Goal: Information Seeking & Learning: Check status

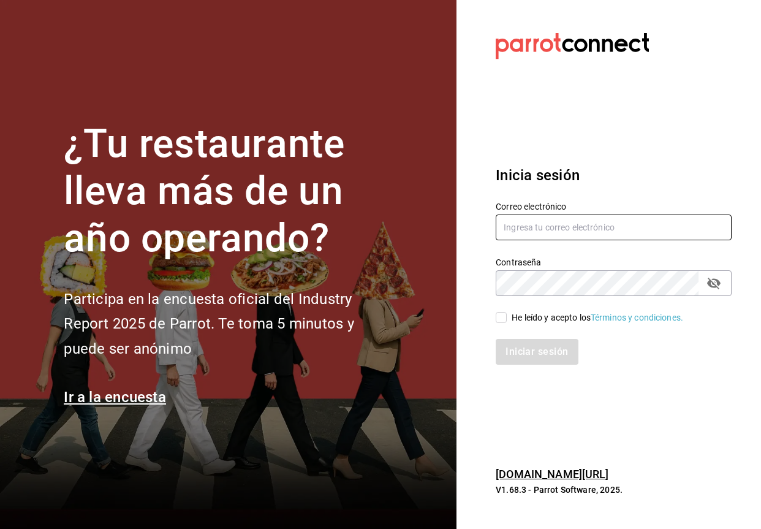
type input "[EMAIL_ADDRESS][DOMAIN_NAME]"
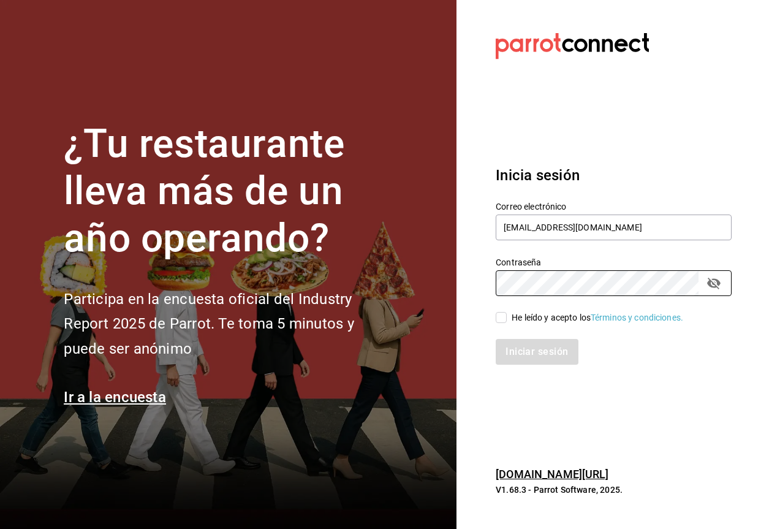
click at [508, 318] on span "He leído y acepto los Términos y condiciones." at bounding box center [594, 317] width 176 height 13
click at [506, 318] on input "He leído y acepto los Términos y condiciones." at bounding box center [500, 317] width 11 height 11
checkbox input "true"
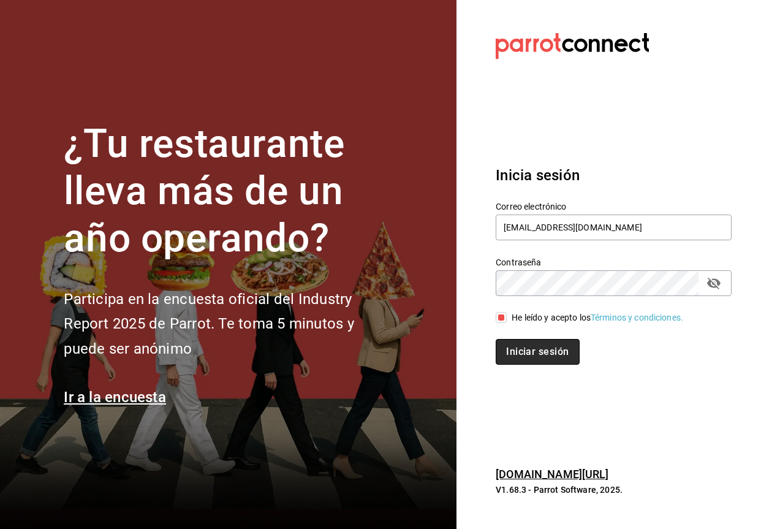
click at [529, 340] on button "Iniciar sesión" at bounding box center [536, 352] width 83 height 26
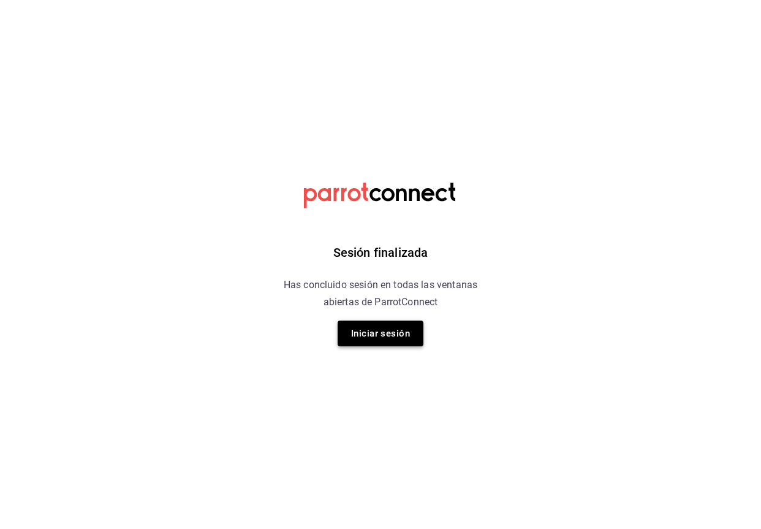
click at [395, 332] on button "Iniciar sesión" at bounding box center [380, 333] width 86 height 26
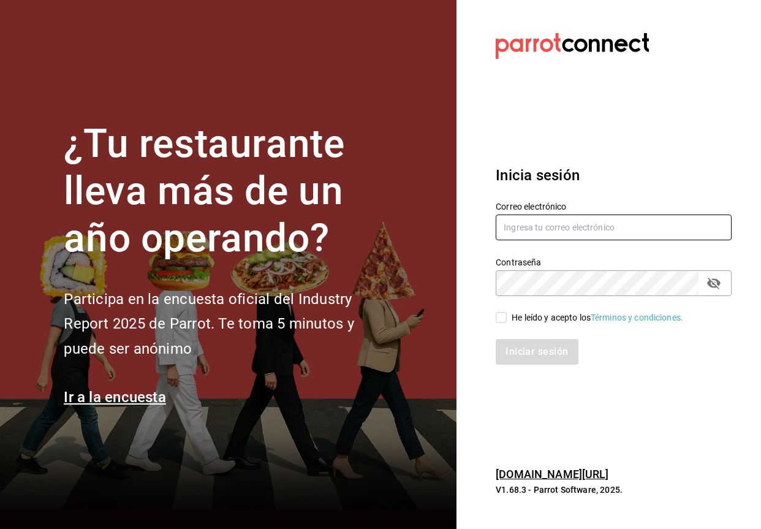
type input "paopalzg@gmail.com"
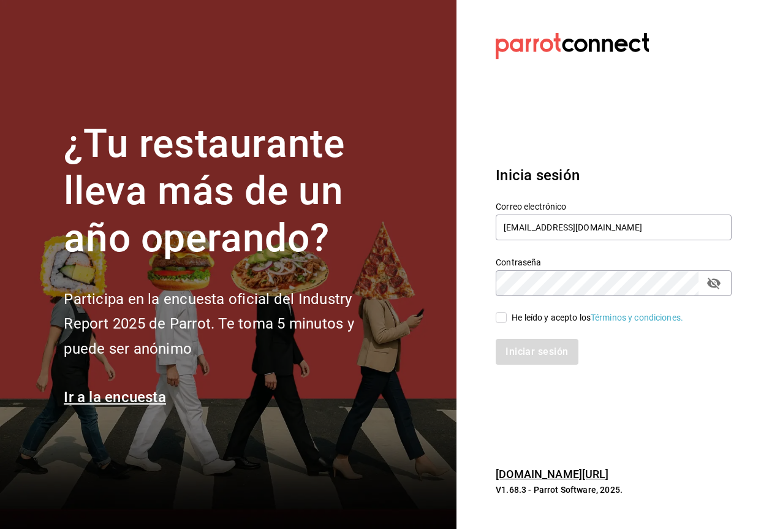
click at [502, 322] on input "He leído y acepto los Términos y condiciones." at bounding box center [500, 317] width 11 height 11
checkbox input "true"
click at [527, 348] on button "Iniciar sesión" at bounding box center [536, 352] width 83 height 26
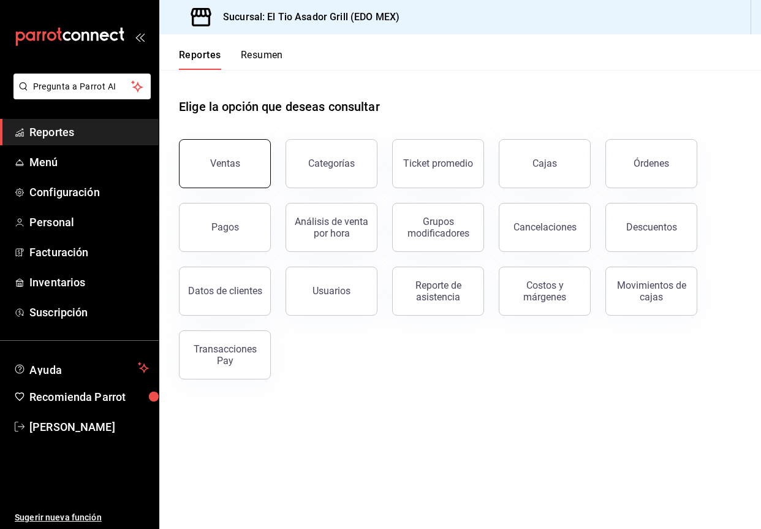
click at [224, 164] on div "Ventas" at bounding box center [225, 163] width 30 height 12
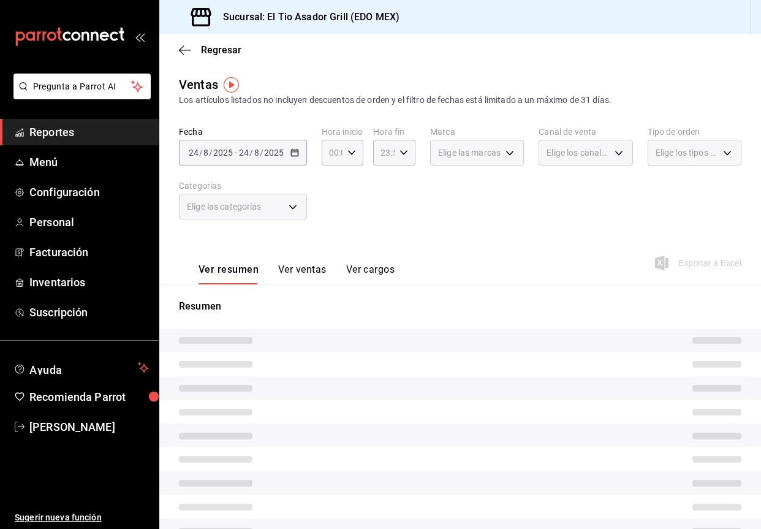
click at [217, 43] on div "Regresar" at bounding box center [459, 49] width 601 height 31
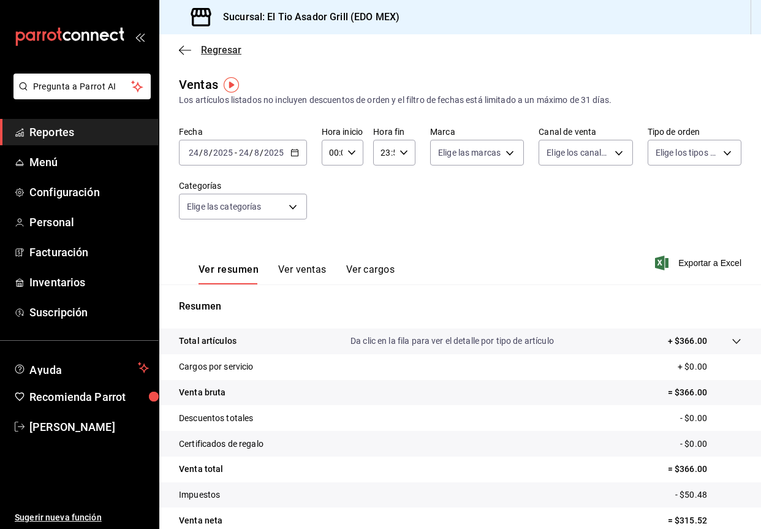
click at [213, 53] on span "Regresar" at bounding box center [221, 50] width 40 height 12
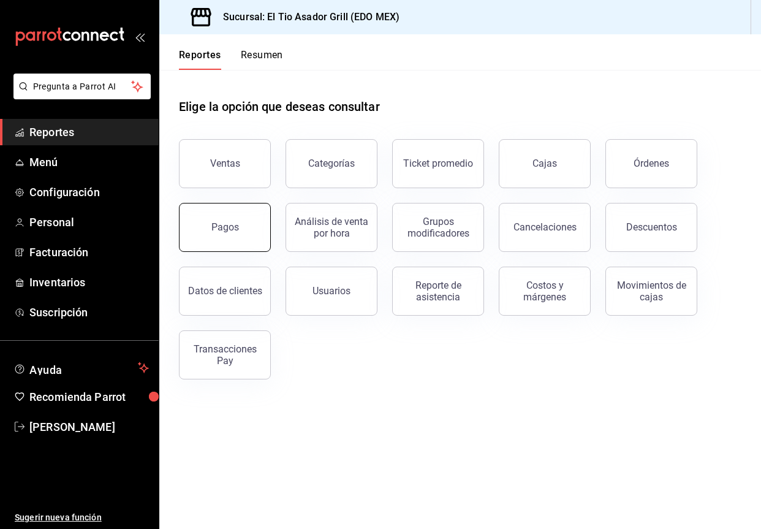
click at [246, 239] on button "Pagos" at bounding box center [225, 227] width 92 height 49
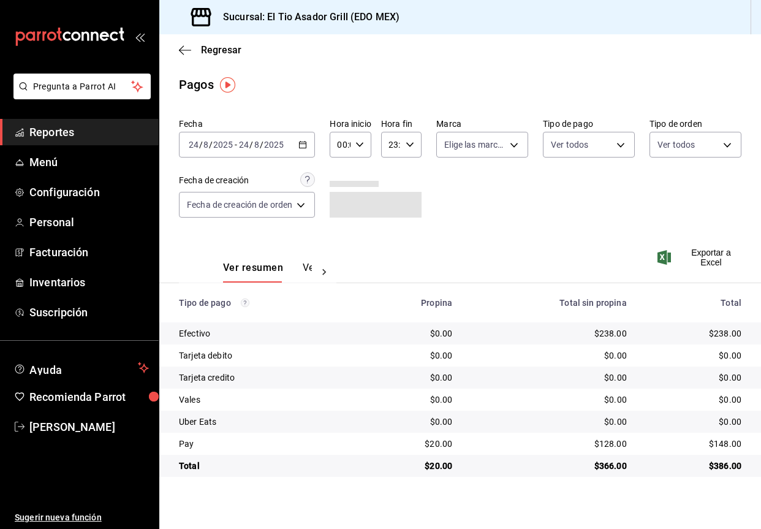
click at [304, 146] on icon "button" at bounding box center [302, 144] width 9 height 9
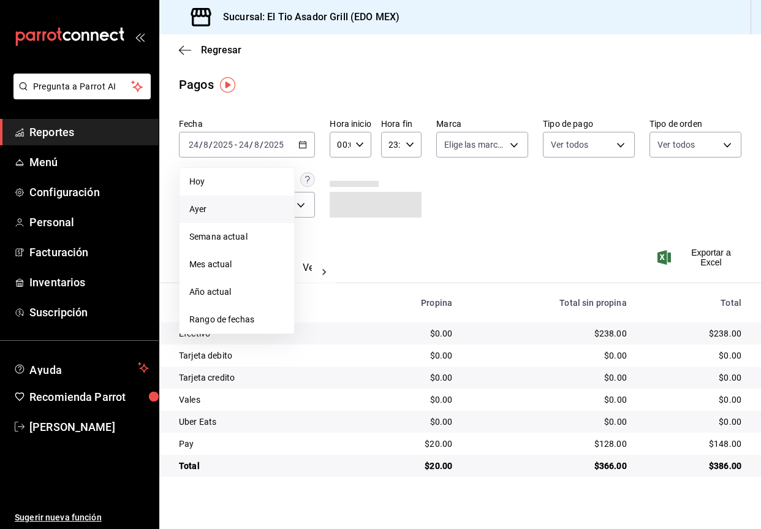
click at [217, 209] on span "Ayer" at bounding box center [236, 209] width 95 height 13
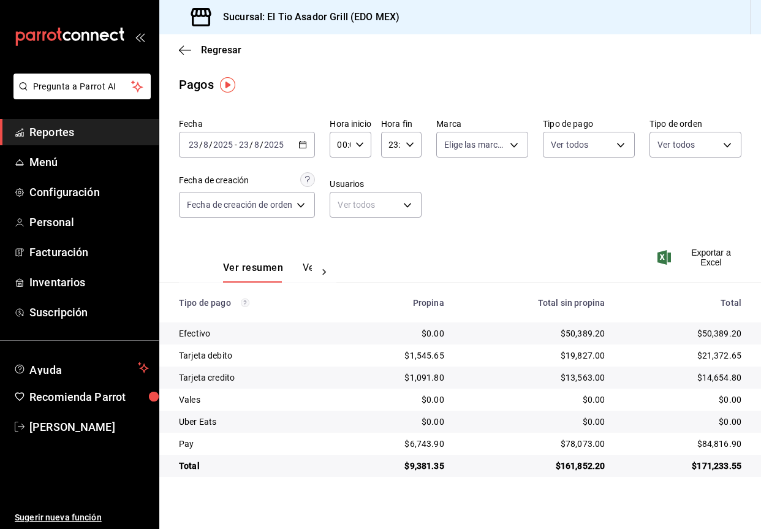
click at [309, 269] on button "Ver pagos" at bounding box center [326, 272] width 46 height 21
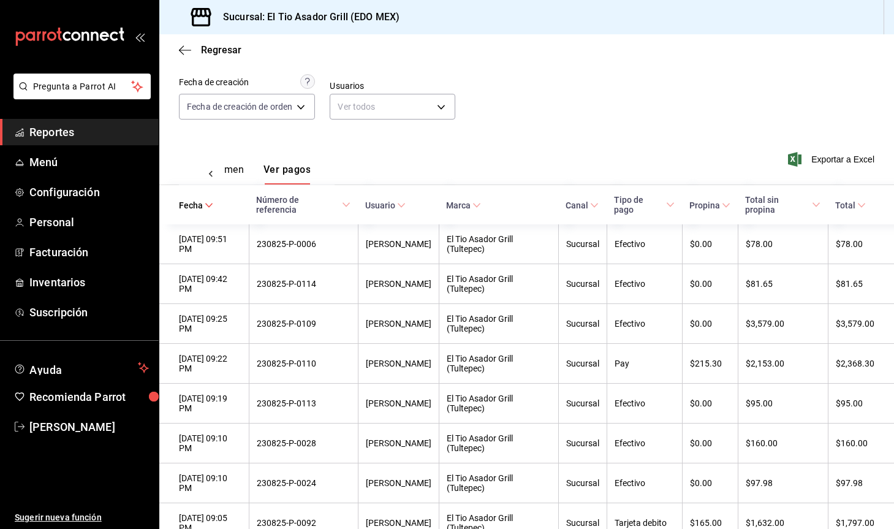
scroll to position [101, 0]
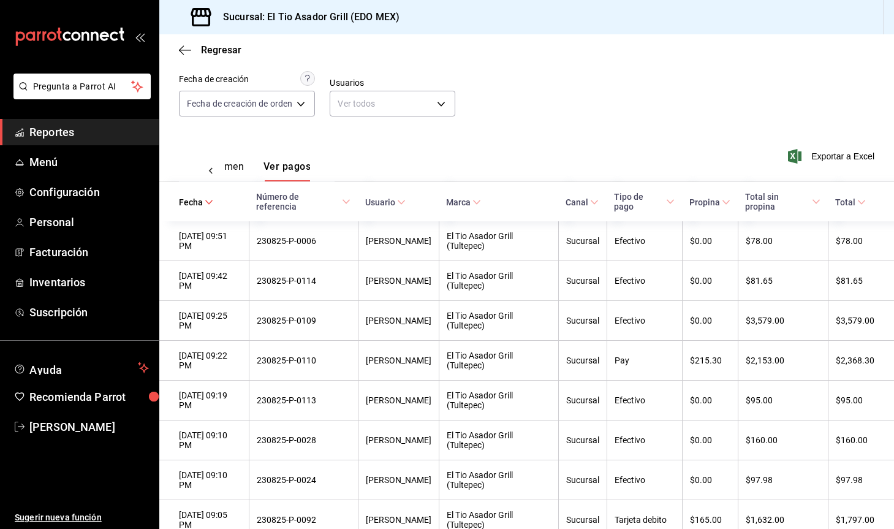
click at [760, 200] on span "Total" at bounding box center [850, 202] width 31 height 10
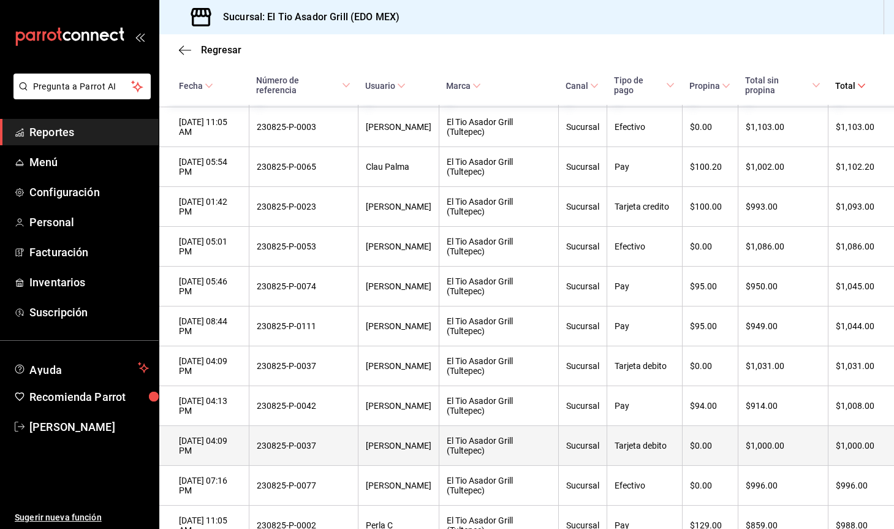
scroll to position [2433, 0]
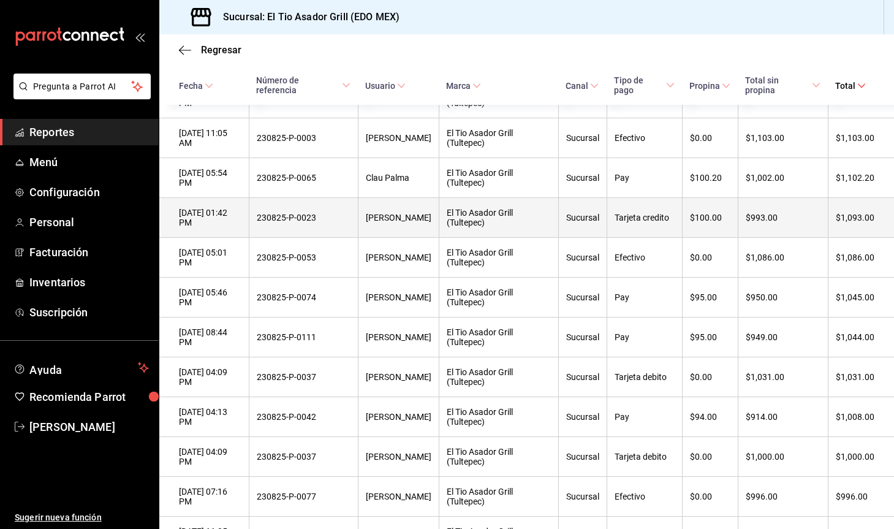
click at [728, 212] on th "$100.00" at bounding box center [710, 218] width 56 height 40
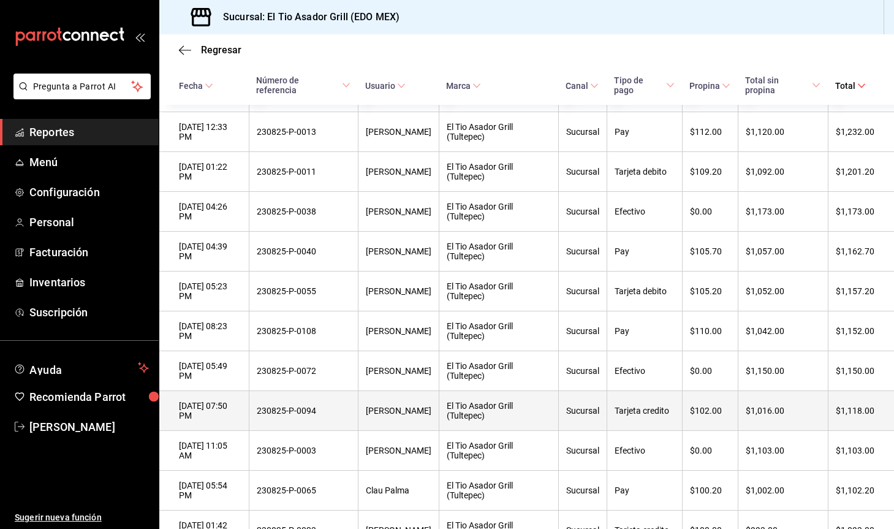
scroll to position [2116, 0]
